Goal: Task Accomplishment & Management: Manage account settings

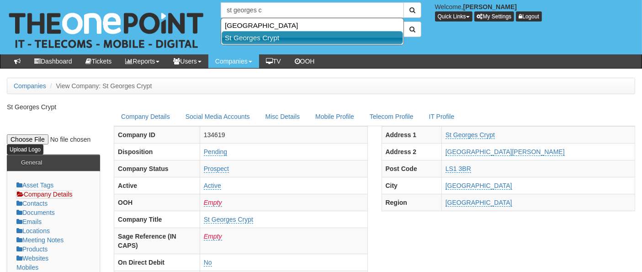
click at [284, 34] on link "St Georges Crypt" at bounding box center [312, 37] width 181 height 13
type input "St Georges Crypt"
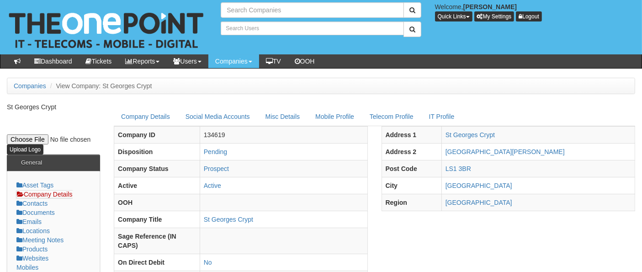
type input "Search Companies"
type input "Search Users"
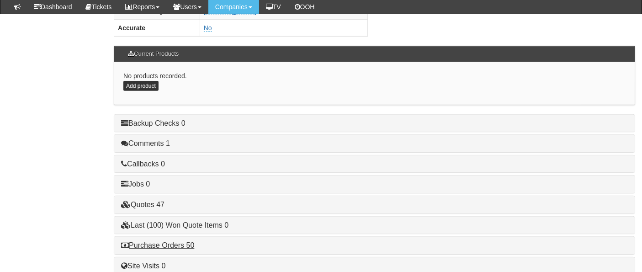
scroll to position [508, 0]
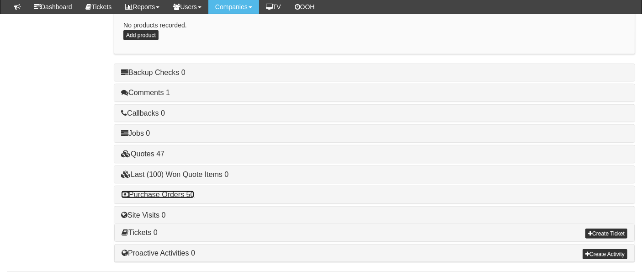
click at [183, 190] on link "Purchase Orders 50" at bounding box center [157, 194] width 73 height 8
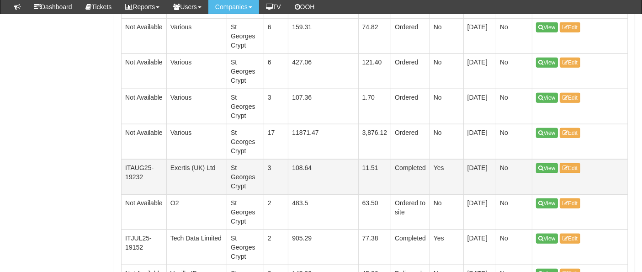
scroll to position [761, 0]
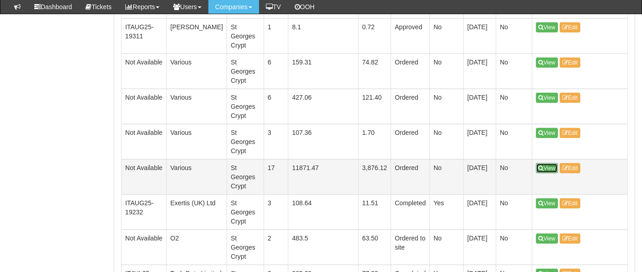
click at [554, 163] on link "View" at bounding box center [547, 168] width 22 height 10
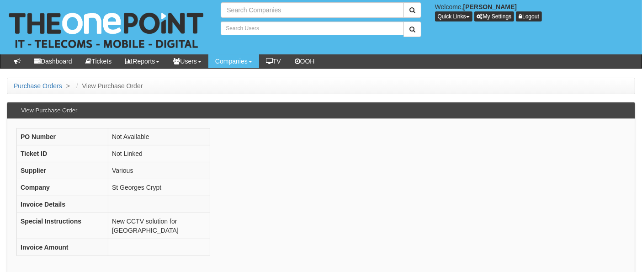
type input "Search Companies"
type input "Search Users"
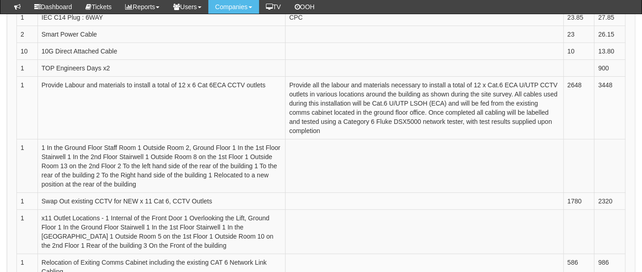
scroll to position [457, 0]
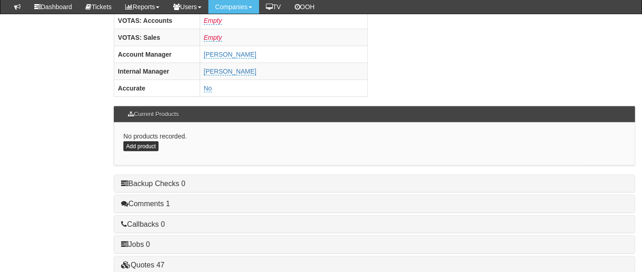
scroll to position [457, 0]
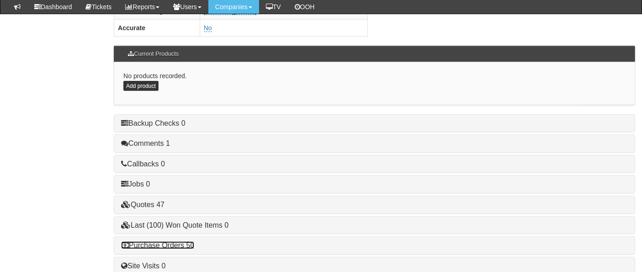
click at [184, 241] on link "Purchase Orders 50" at bounding box center [157, 245] width 73 height 8
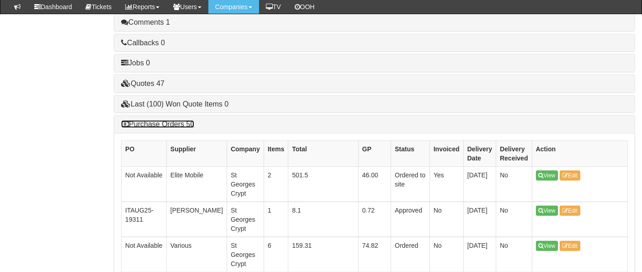
scroll to position [660, 0]
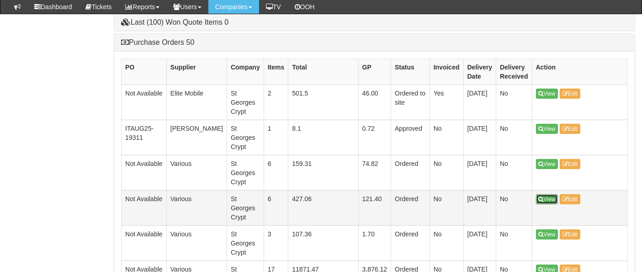
click at [558, 194] on link "View" at bounding box center [547, 199] width 22 height 10
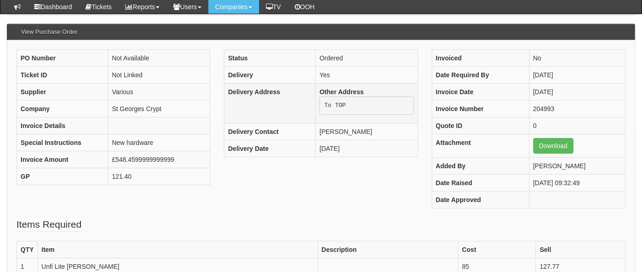
scroll to position [55, 0]
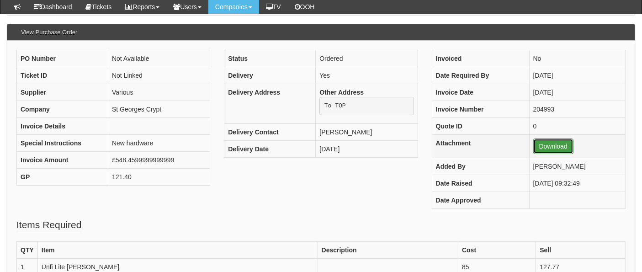
click at [545, 144] on link "Download" at bounding box center [553, 146] width 40 height 16
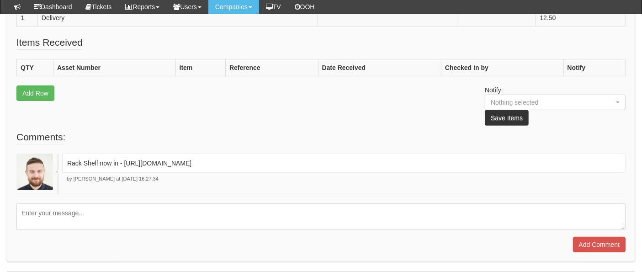
scroll to position [410, 0]
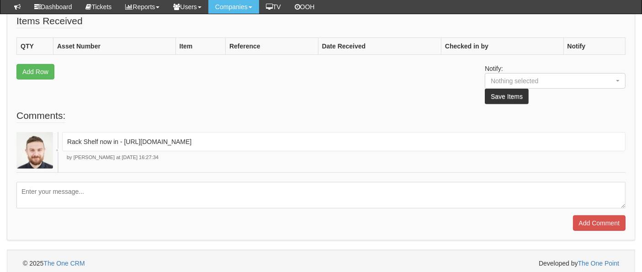
click at [119, 189] on textarea at bounding box center [320, 195] width 609 height 26
type textarea "SITE - 1a [GEOGRAPHIC_DATA]"
click at [603, 221] on input "Add Comment" at bounding box center [599, 223] width 53 height 16
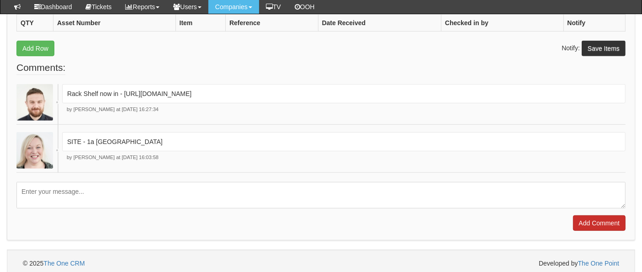
scroll to position [479, 0]
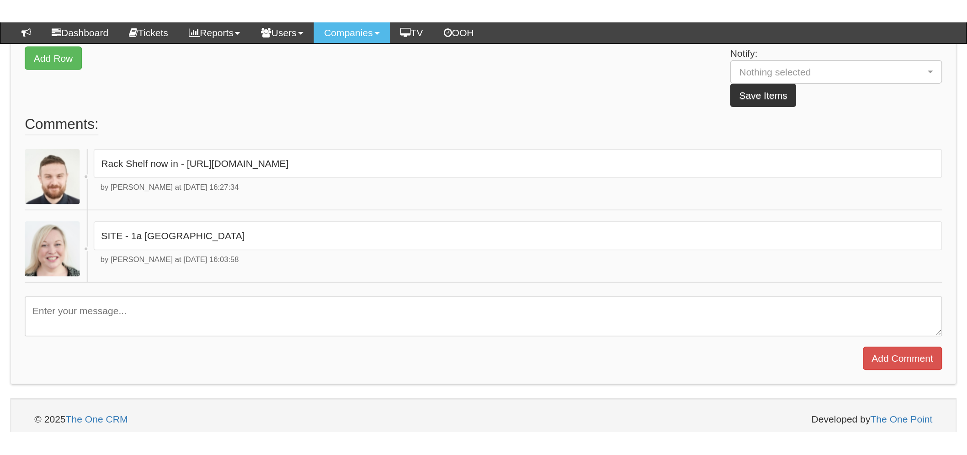
scroll to position [306, 0]
